Goal: Task Accomplishment & Management: Manage account settings

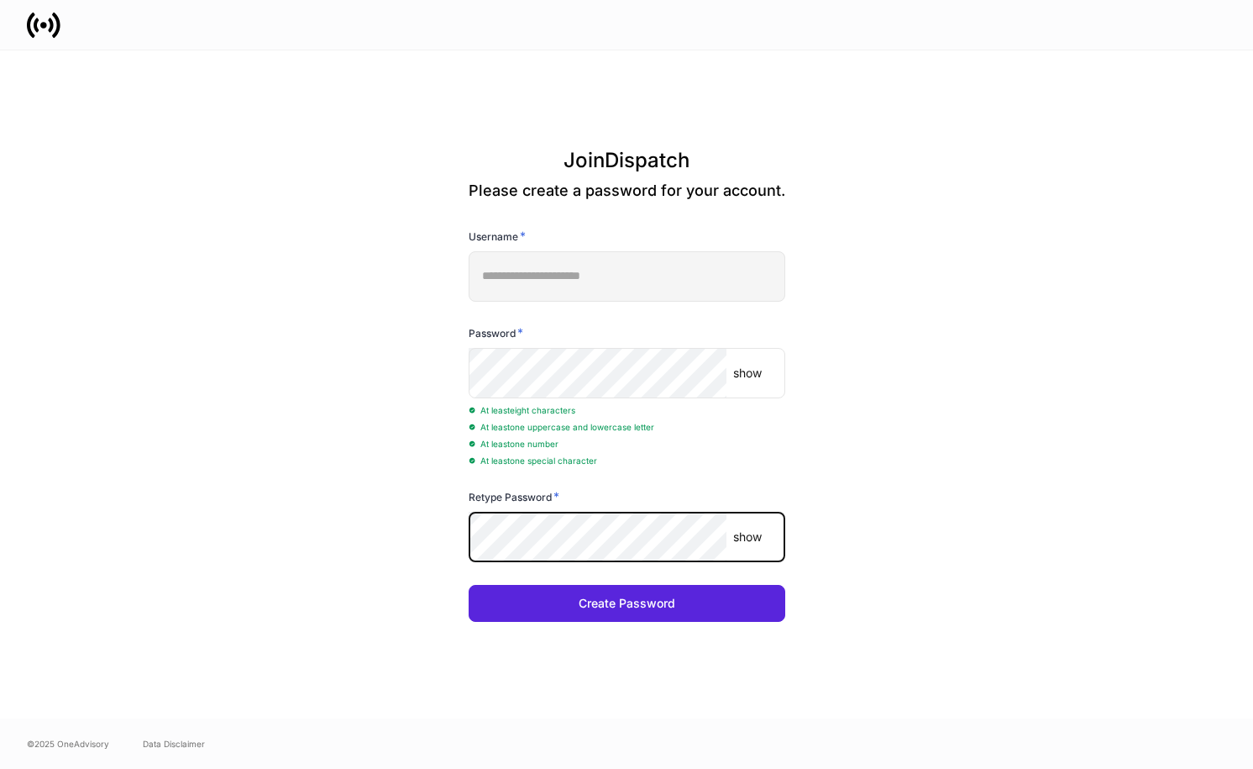
click at [469, 585] on button "Create Password" at bounding box center [627, 603] width 317 height 37
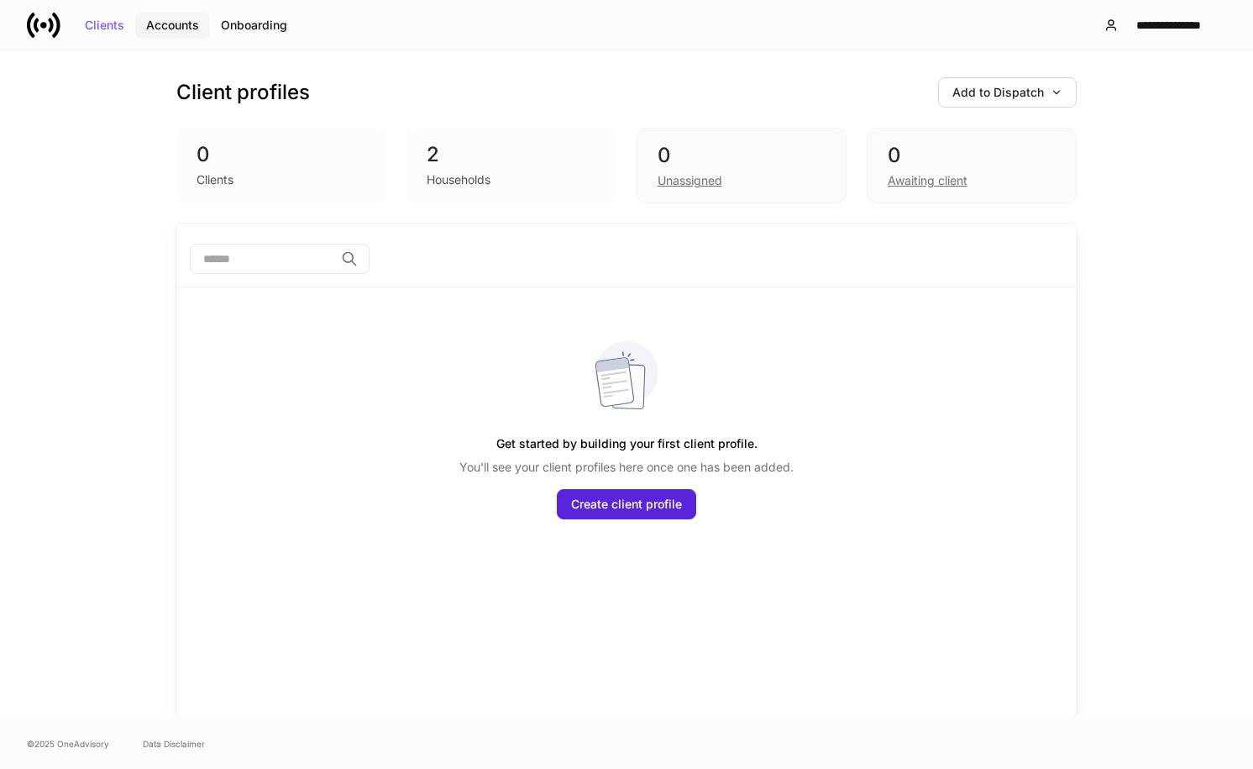
click at [165, 24] on div "Accounts" at bounding box center [172, 25] width 53 height 12
